Goal: Transaction & Acquisition: Purchase product/service

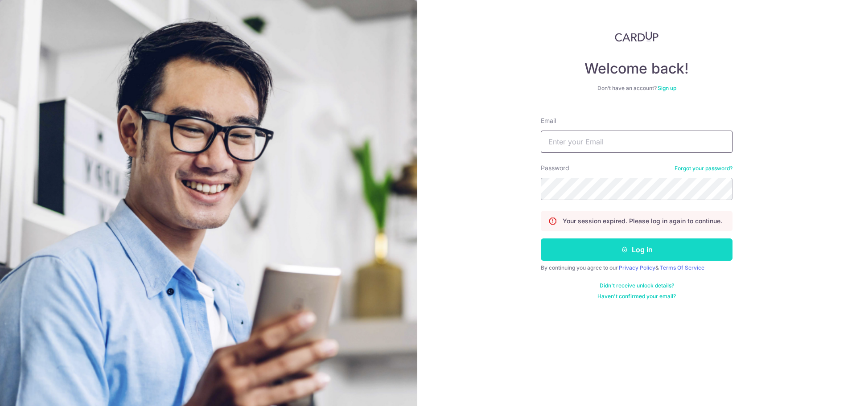
type input "wahtuck@yahoo.com"
click at [641, 249] on button "Log in" at bounding box center [637, 249] width 192 height 22
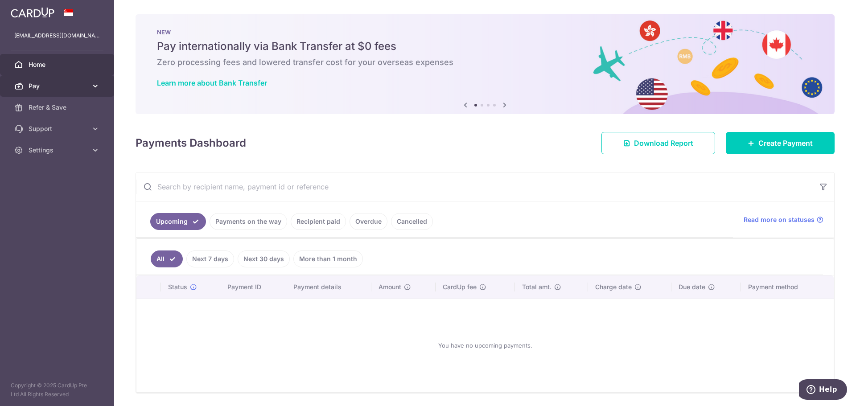
click at [52, 87] on span "Pay" at bounding box center [58, 86] width 59 height 9
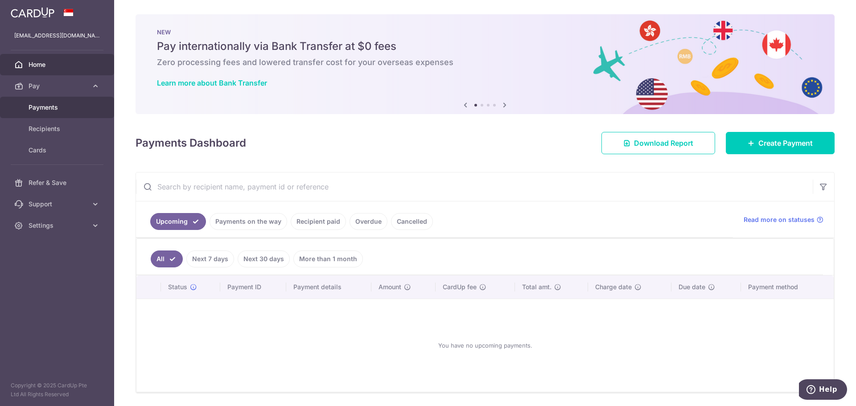
click at [51, 105] on span "Payments" at bounding box center [58, 107] width 59 height 9
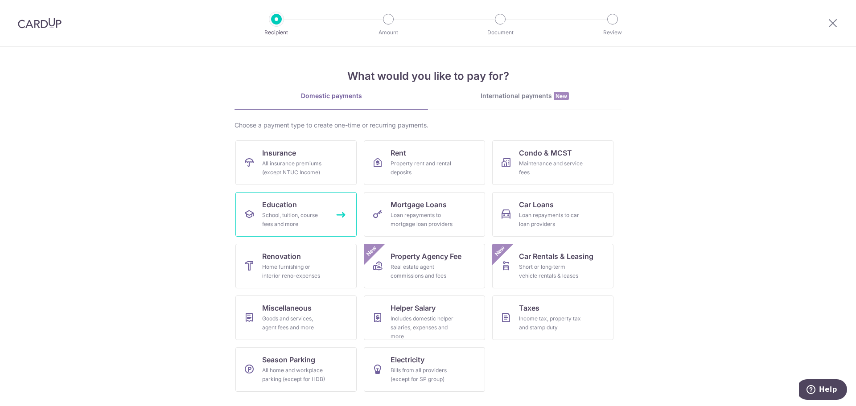
click at [318, 211] on div "School, tuition, course fees and more" at bounding box center [294, 220] width 64 height 18
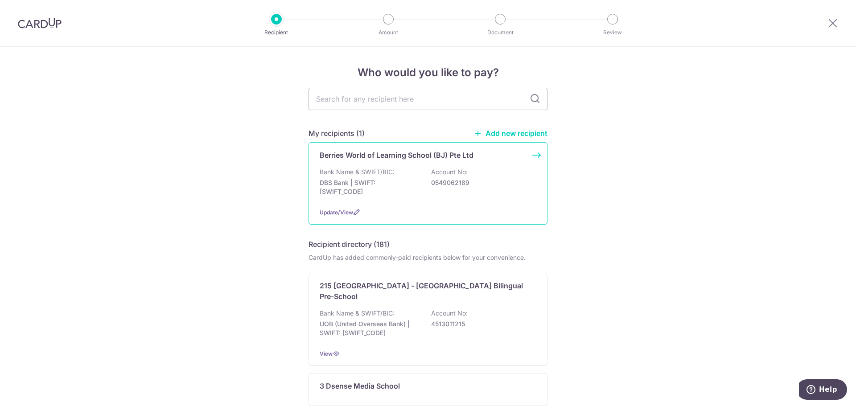
click at [419, 193] on div "Bank Name & SWIFT/BIC: DBS Bank | SWIFT: [SWIFT_CODE] Account No: 0549062189" at bounding box center [428, 184] width 217 height 33
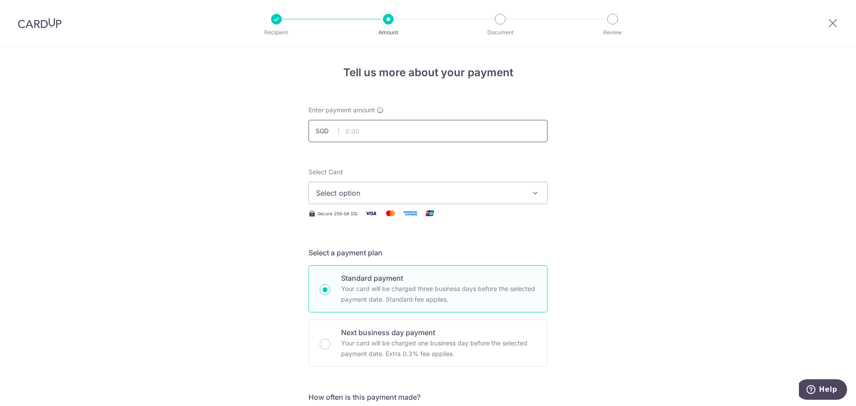
click at [393, 131] on input "text" at bounding box center [427, 131] width 239 height 22
type input "2,703.20"
click at [434, 189] on span "Select option" at bounding box center [420, 193] width 208 height 11
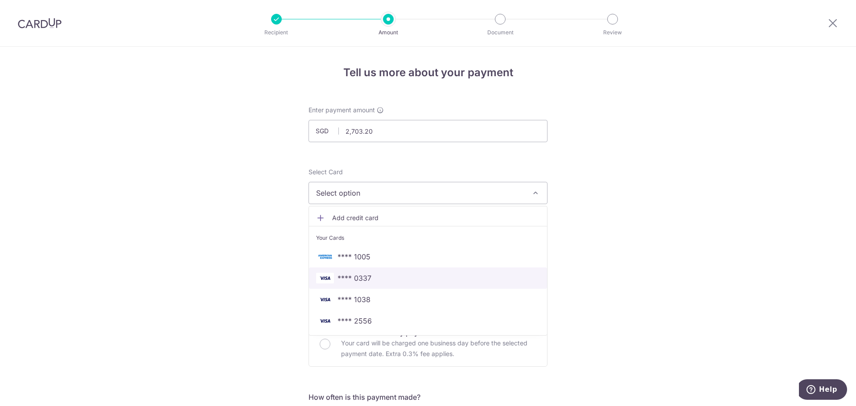
click at [368, 279] on span "**** 0337" at bounding box center [354, 278] width 34 height 11
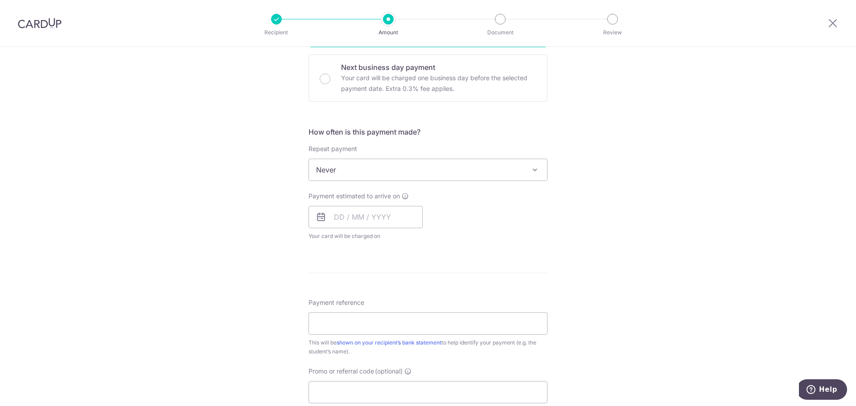
scroll to position [267, 0]
click at [386, 218] on input "text" at bounding box center [365, 215] width 114 height 22
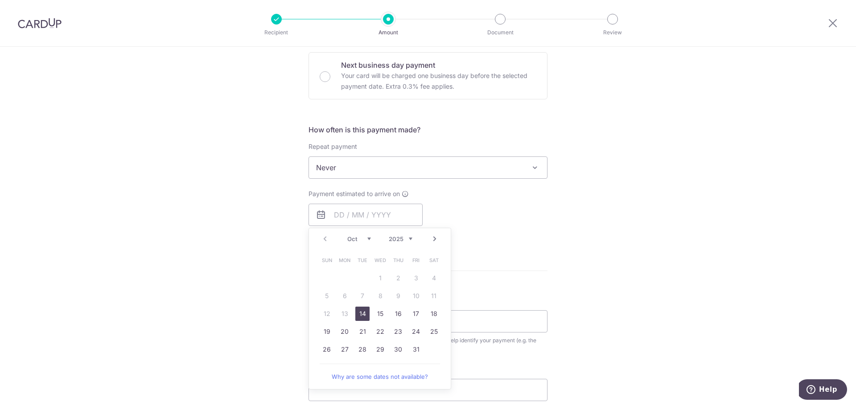
click at [362, 313] on link "14" at bounding box center [362, 314] width 14 height 14
type input "[DATE]"
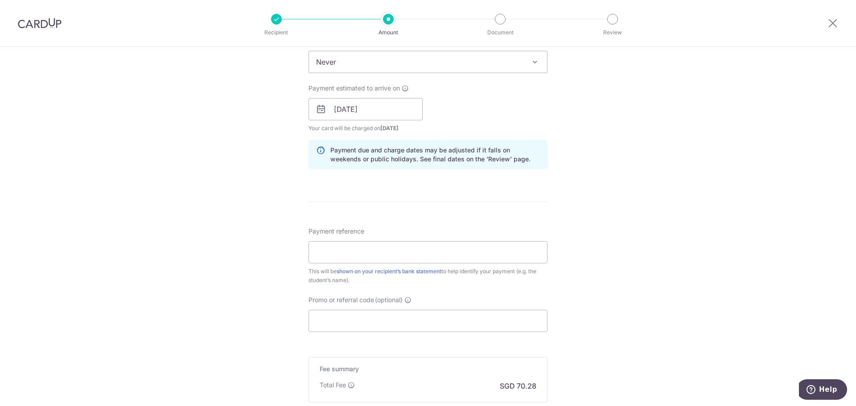
scroll to position [401, 0]
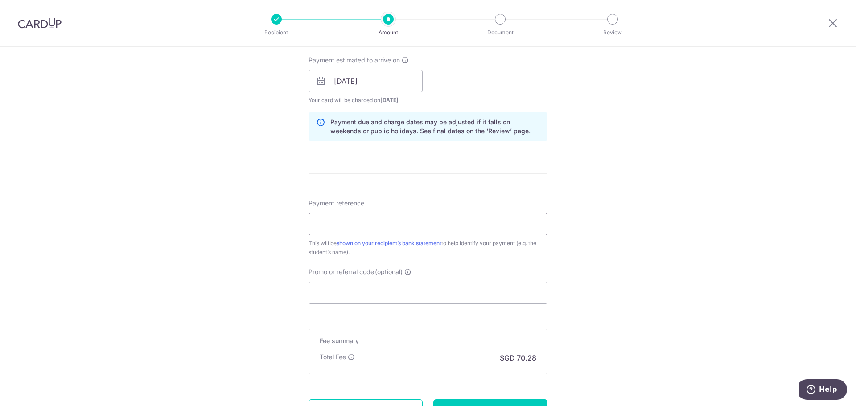
click at [431, 226] on input "Payment reference" at bounding box center [427, 224] width 239 height 22
click at [314, 223] on input "V240096" at bounding box center [427, 224] width 239 height 22
type input "Invoice V240096"
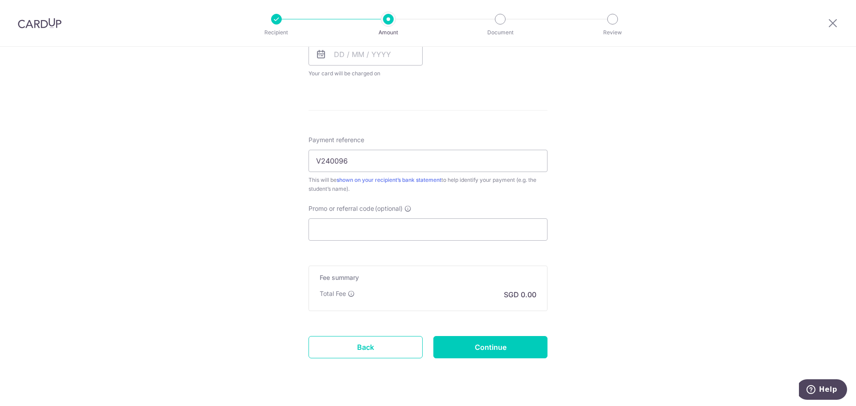
scroll to position [446, 0]
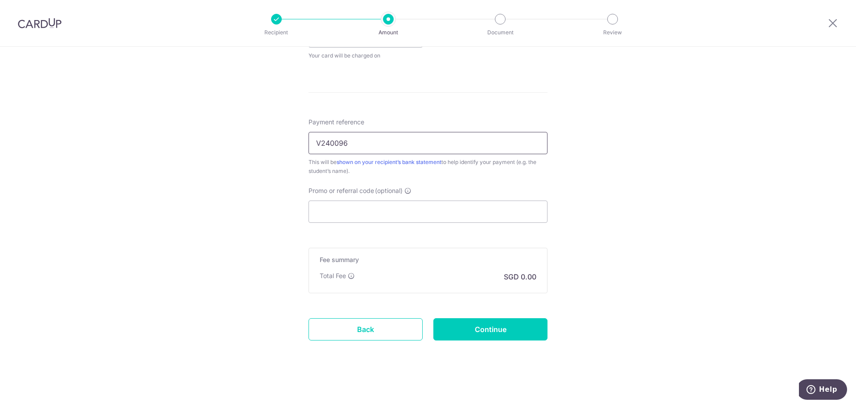
click at [313, 144] on input "V240096" at bounding box center [427, 143] width 239 height 22
click at [386, 144] on input "Invoice BJ-I25001806 StudentV240096" at bounding box center [427, 143] width 239 height 22
type input "Invoice BJ-I25001806,StudentV240096"
click at [415, 210] on input "Promo or referral code (optional)" at bounding box center [427, 212] width 239 height 22
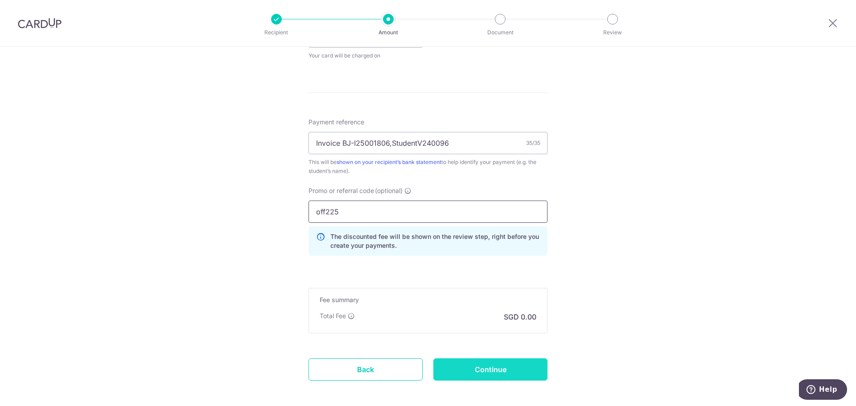
type input "off225"
click at [484, 368] on input "Continue" at bounding box center [490, 369] width 114 height 22
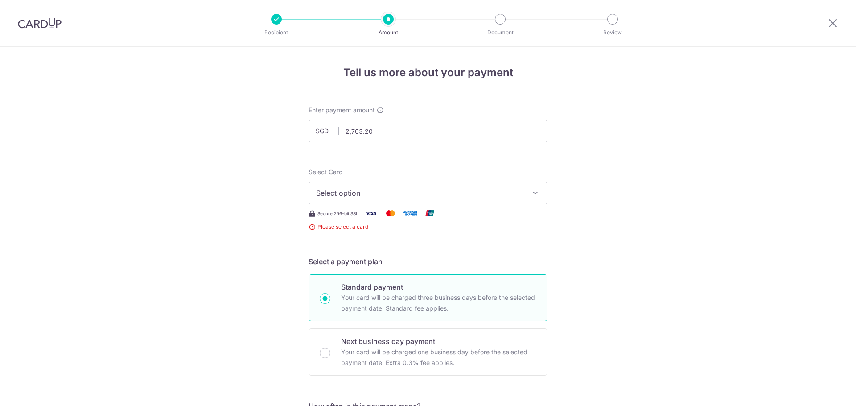
scroll to position [176, 0]
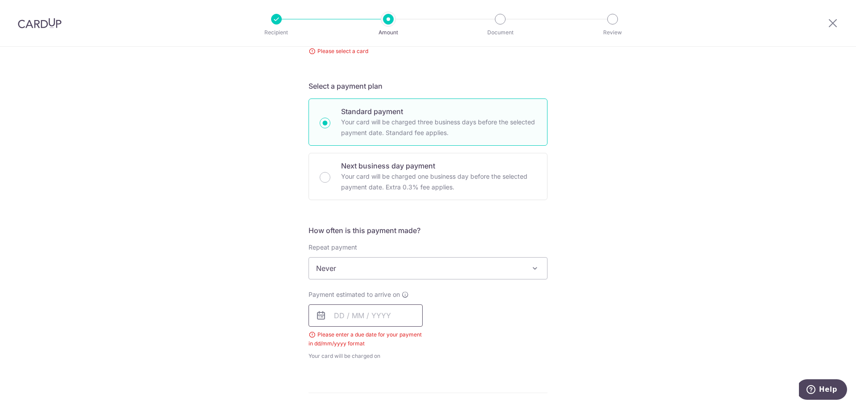
click at [378, 313] on input "text" at bounding box center [365, 315] width 114 height 22
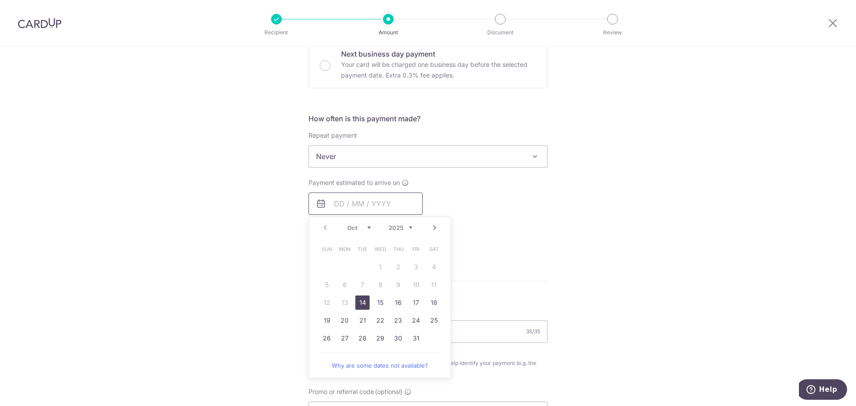
scroll to position [309, 0]
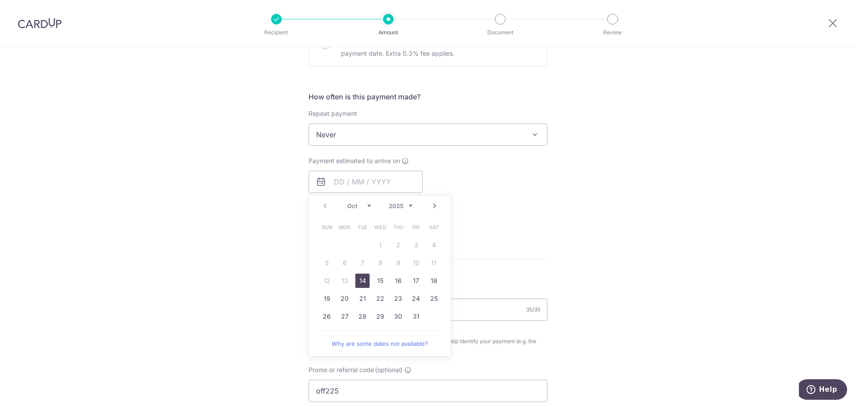
click at [358, 281] on link "14" at bounding box center [362, 281] width 14 height 14
type input "[DATE]"
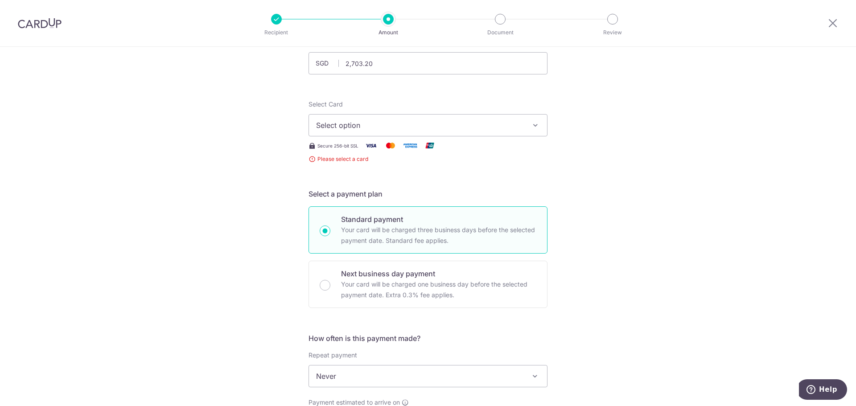
scroll to position [42, 0]
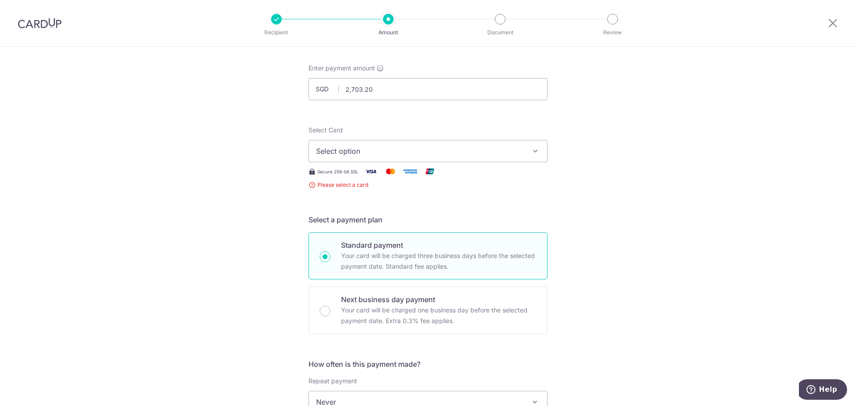
click at [522, 152] on button "Select option" at bounding box center [427, 151] width 239 height 22
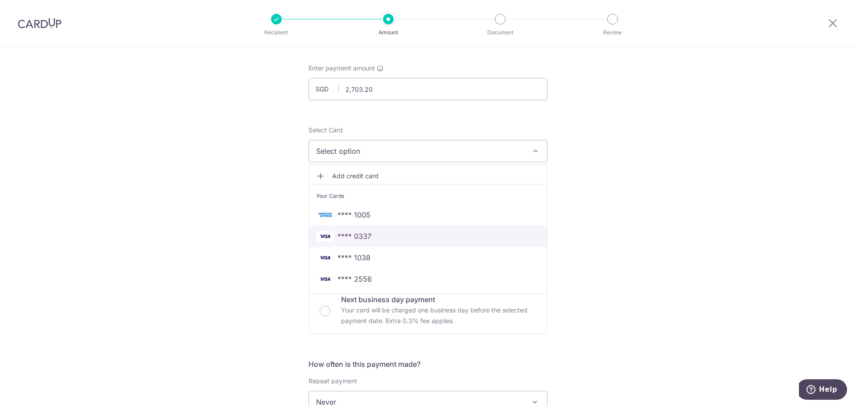
click at [359, 238] on span "**** 0337" at bounding box center [354, 236] width 34 height 11
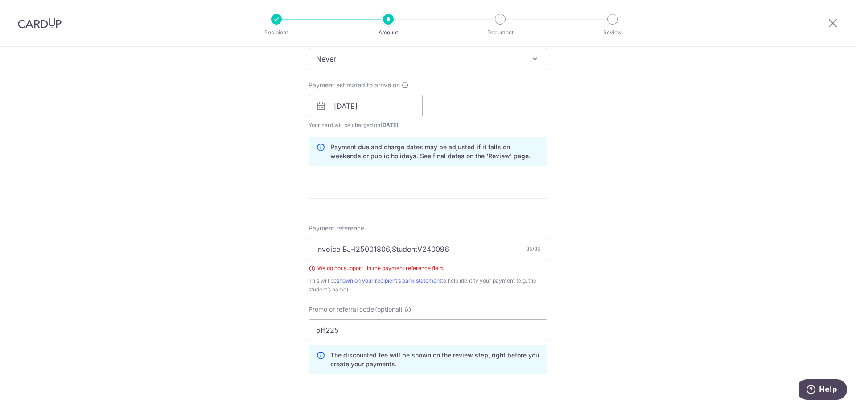
scroll to position [398, 0]
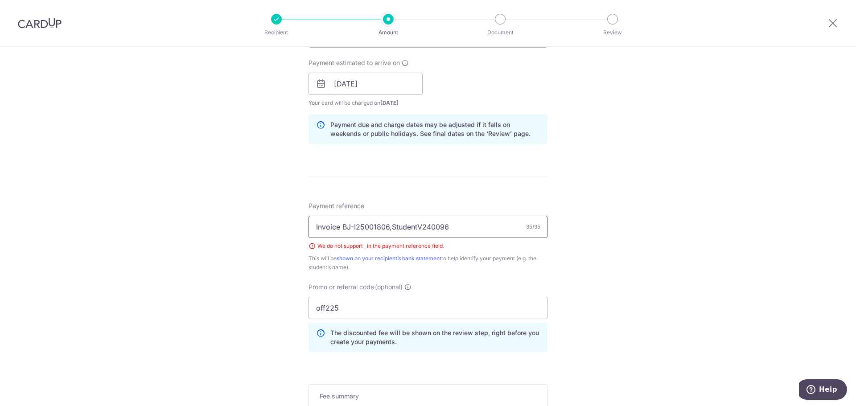
click at [387, 229] on input "Invoice BJ-I25001806,StudentV240096" at bounding box center [427, 227] width 239 height 22
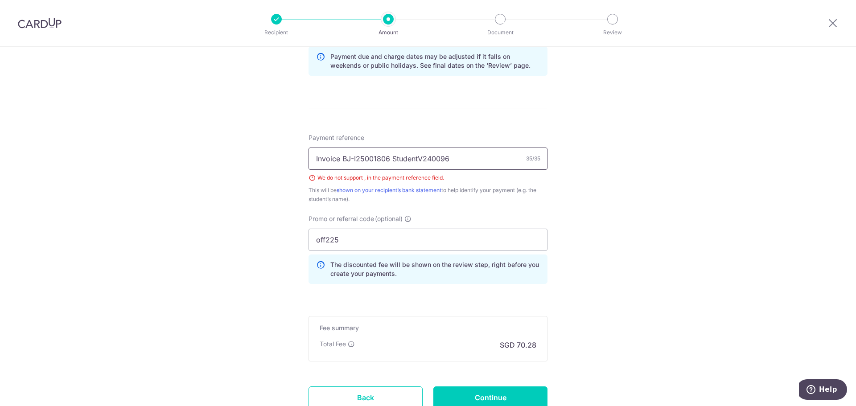
scroll to position [536, 0]
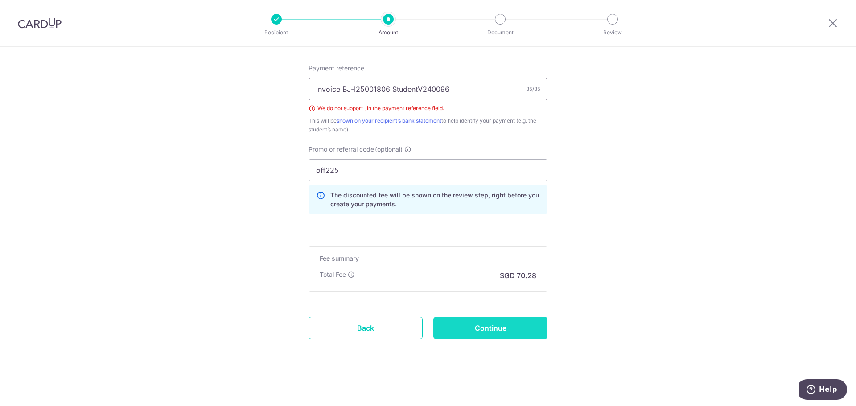
type input "Invoice BJ-I25001806 StudentV240096"
click at [481, 325] on input "Continue" at bounding box center [490, 328] width 114 height 22
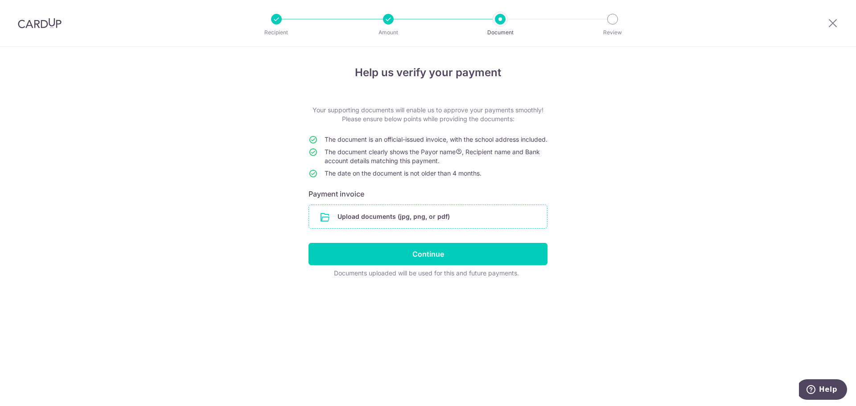
click at [423, 225] on input "file" at bounding box center [428, 216] width 238 height 23
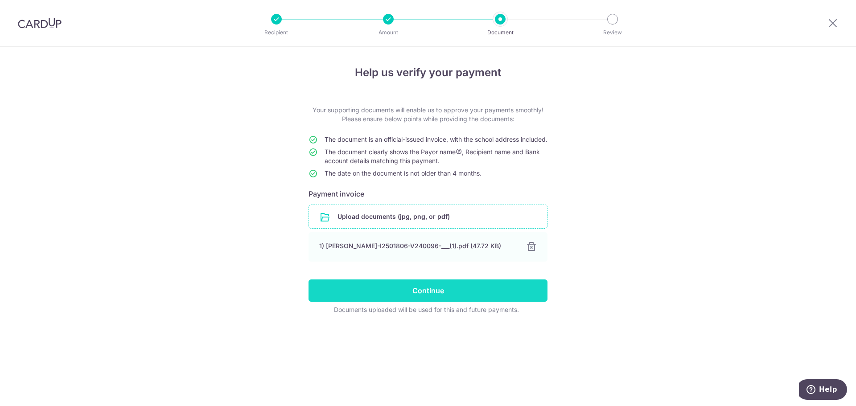
click at [471, 300] on input "Continue" at bounding box center [427, 290] width 239 height 22
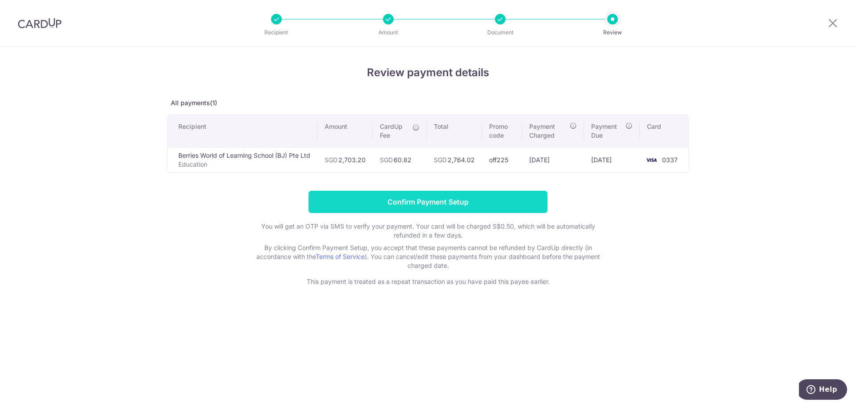
click at [419, 203] on input "Confirm Payment Setup" at bounding box center [427, 202] width 239 height 22
